Goal: Find specific fact: Find specific fact

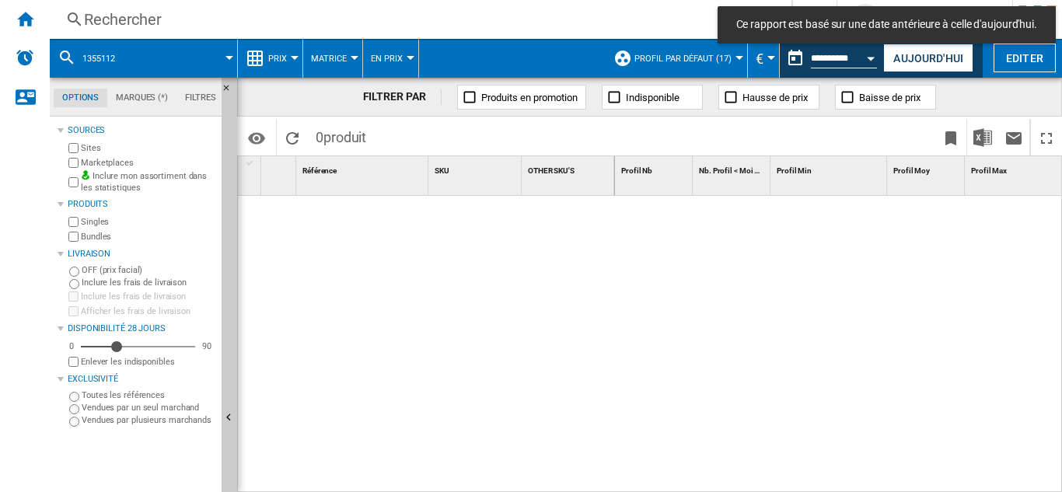
click at [142, 25] on div "Rechercher" at bounding box center [417, 20] width 667 height 22
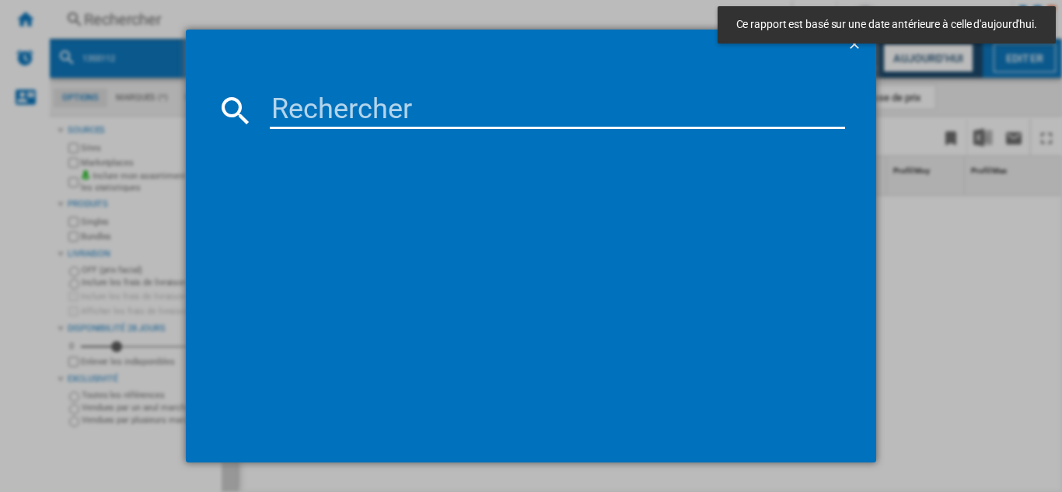
click at [327, 111] on input at bounding box center [557, 110] width 575 height 37
paste input "7899092"
type input "7899092"
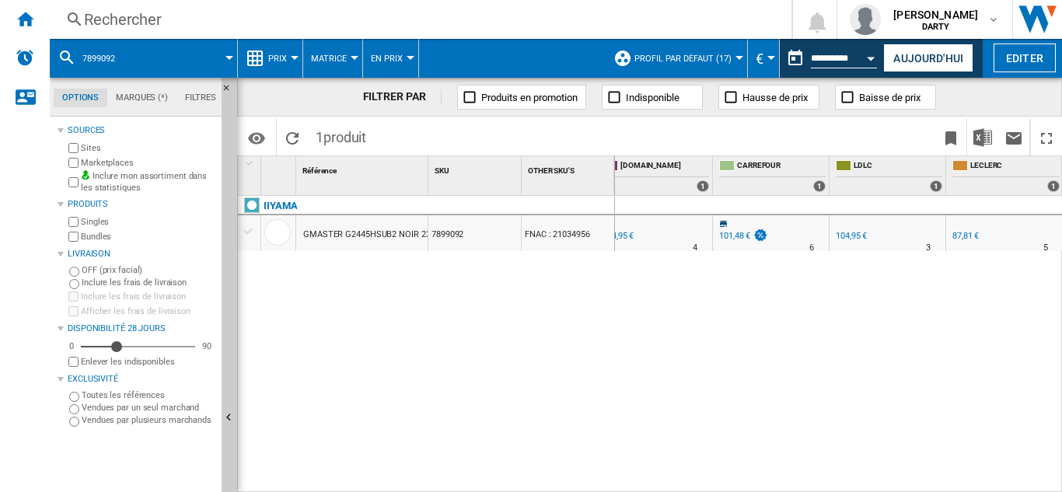
click at [124, 23] on div "Rechercher" at bounding box center [417, 20] width 667 height 22
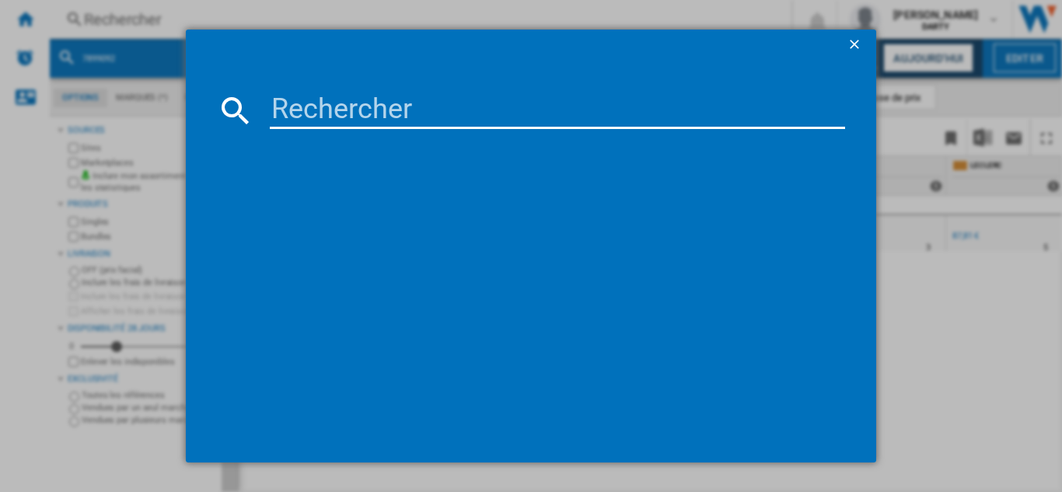
type input "8038988"
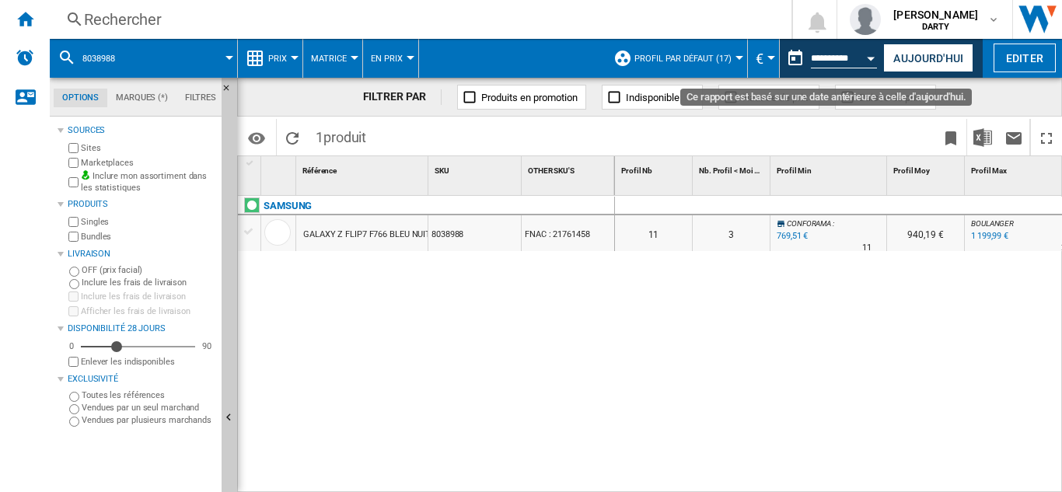
click at [871, 55] on button "Open calendar" at bounding box center [872, 56] width 28 height 28
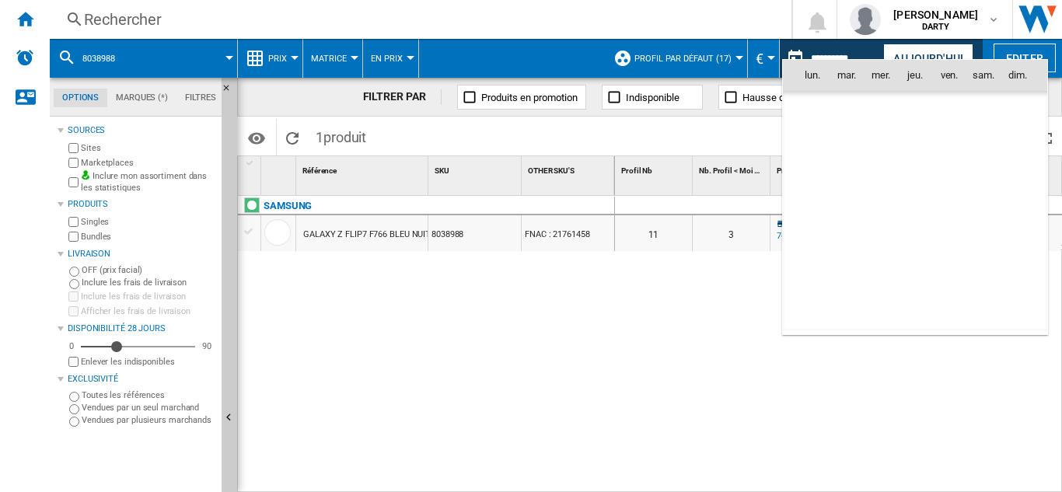
scroll to position [7417, 0]
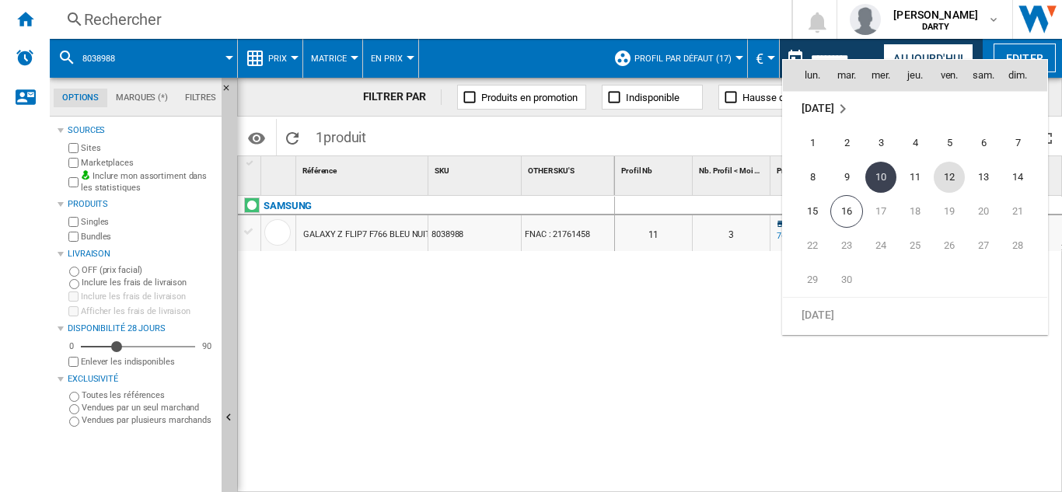
click at [949, 179] on span "12" at bounding box center [949, 177] width 31 height 31
type input "**********"
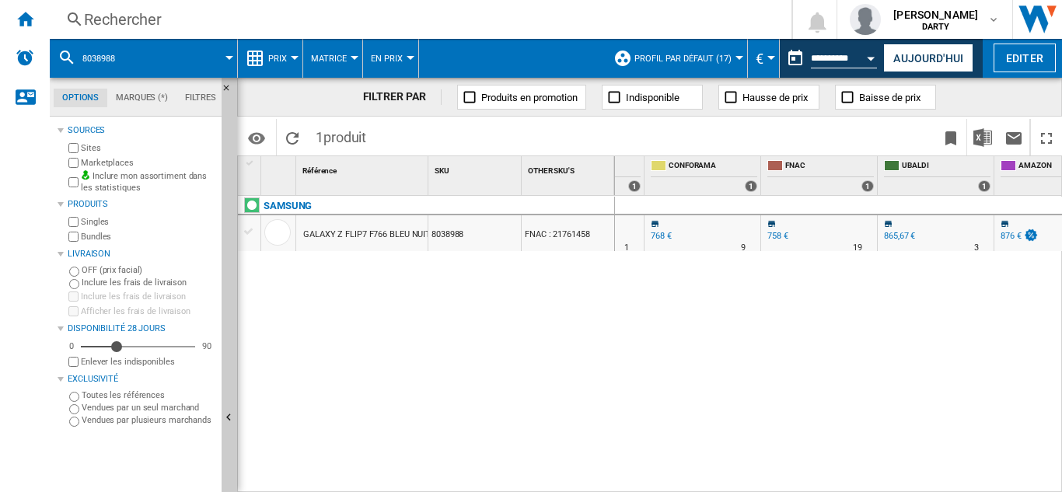
scroll to position [0, 1394]
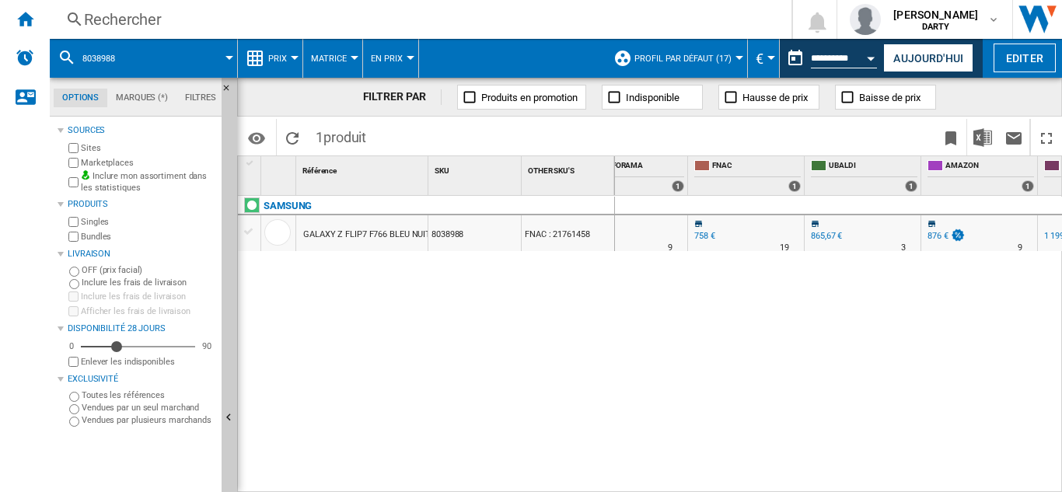
click at [124, 18] on div "Rechercher" at bounding box center [417, 20] width 667 height 22
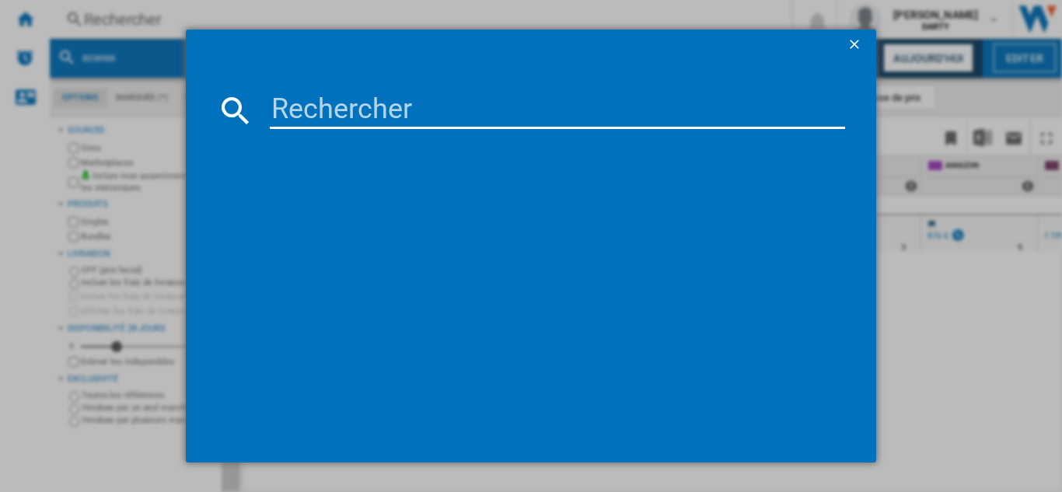
type input "7514263"
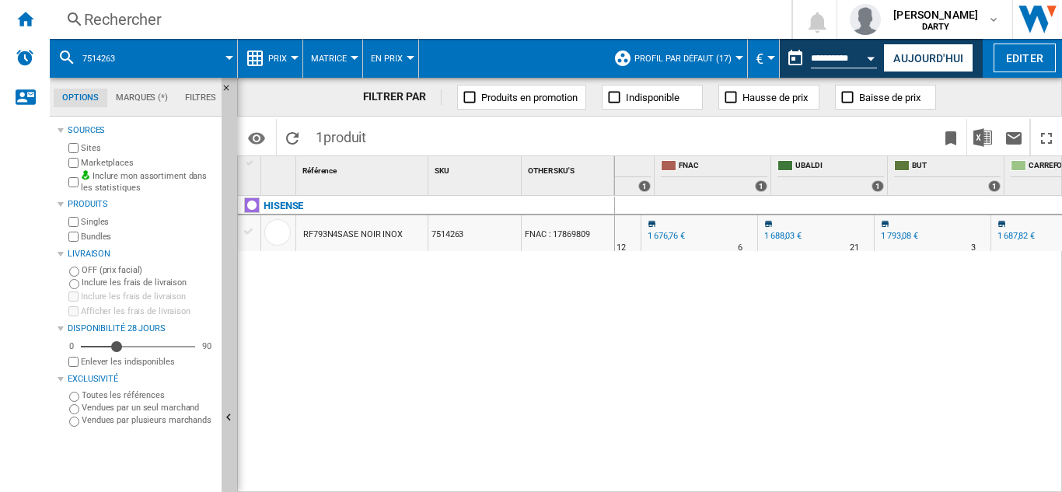
scroll to position [0, 1256]
